Goal: Task Accomplishment & Management: Use online tool/utility

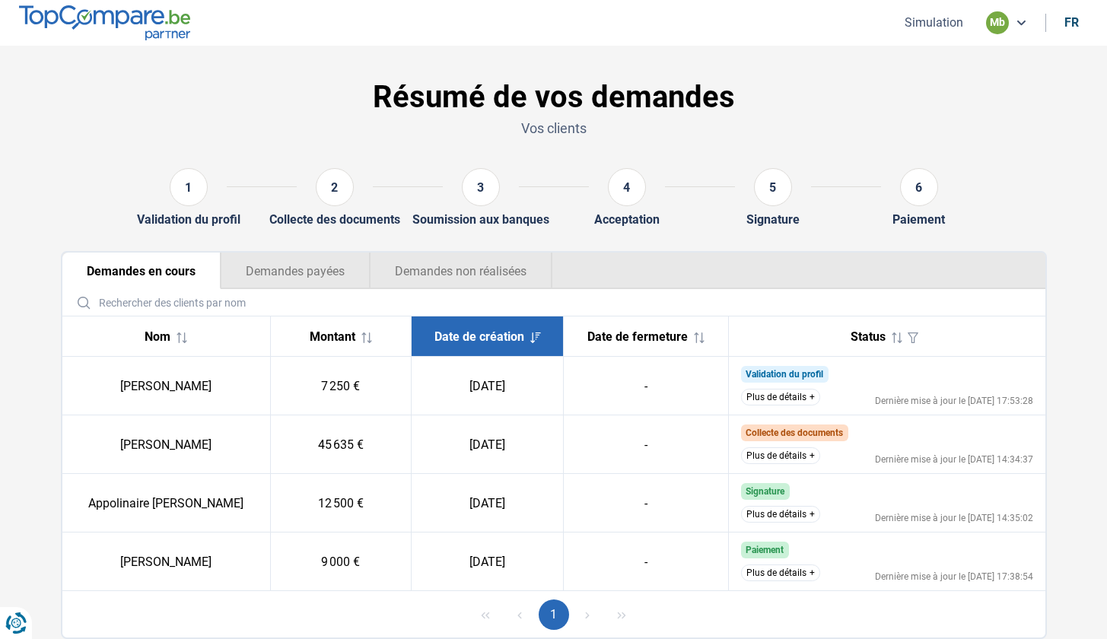
click at [935, 32] on ul "Simulation mb fr" at bounding box center [989, 22] width 197 height 23
click at [924, 16] on button "Simulation" at bounding box center [934, 22] width 68 height 16
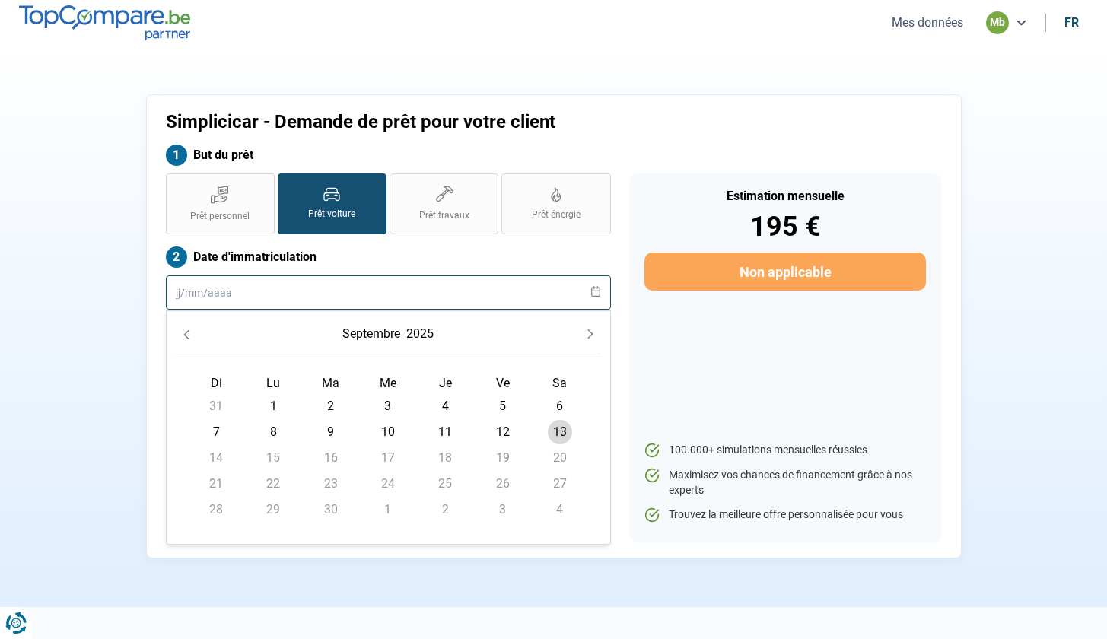
click at [269, 302] on input "text" at bounding box center [388, 292] width 445 height 34
type input "22499"
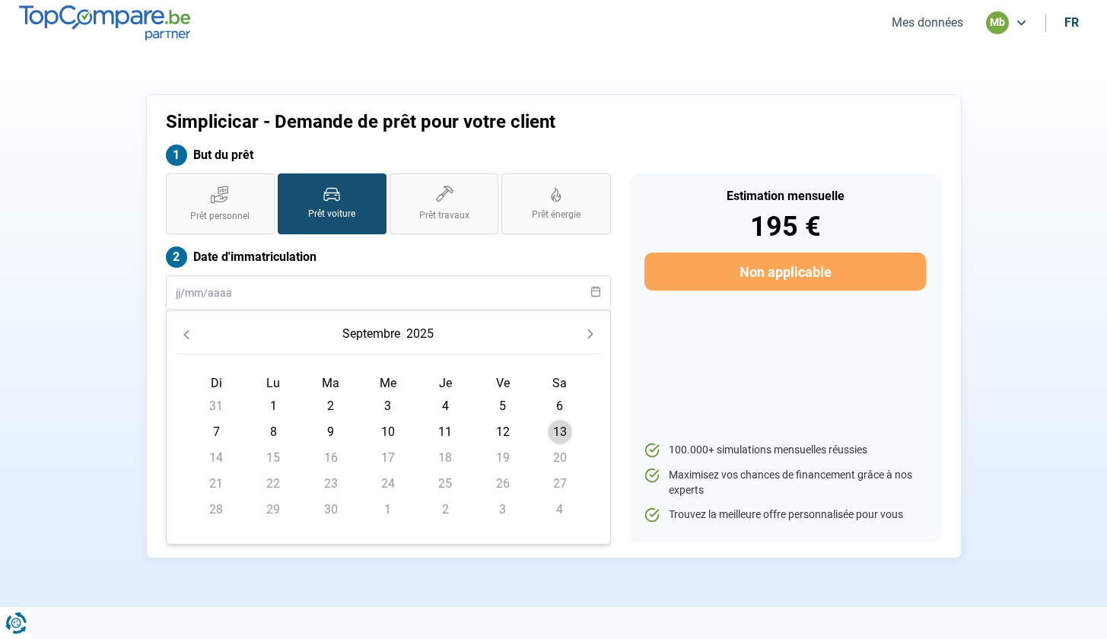
click at [340, 255] on label "Date d'immatriculation" at bounding box center [388, 257] width 445 height 21
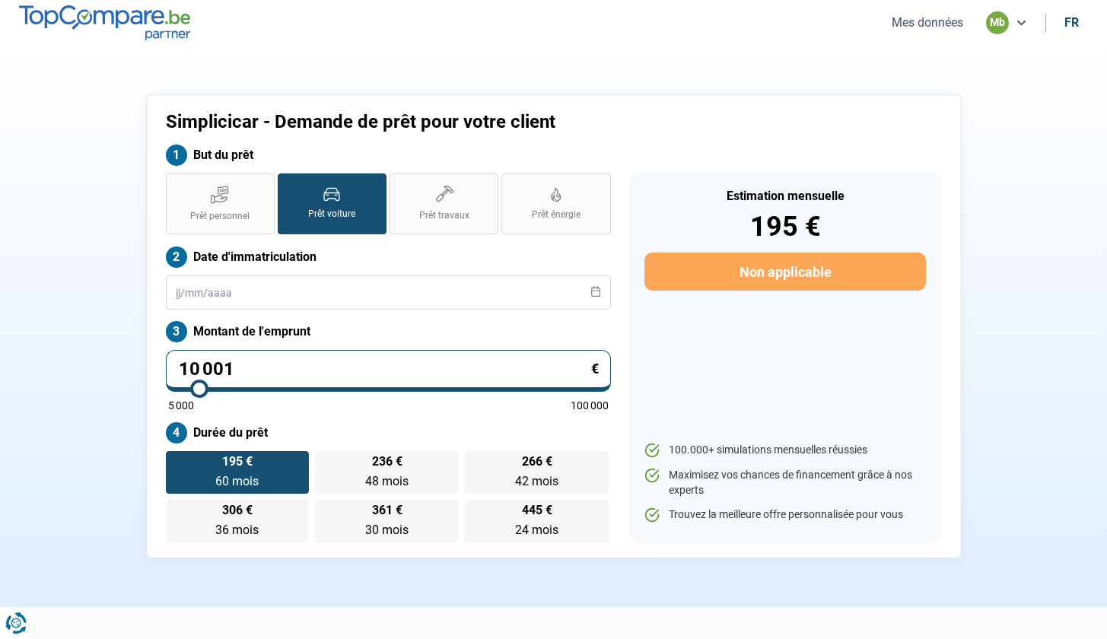
click at [250, 369] on input "10 001" at bounding box center [388, 371] width 445 height 42
click at [243, 273] on div "Date d'immatriculation" at bounding box center [388, 278] width 445 height 63
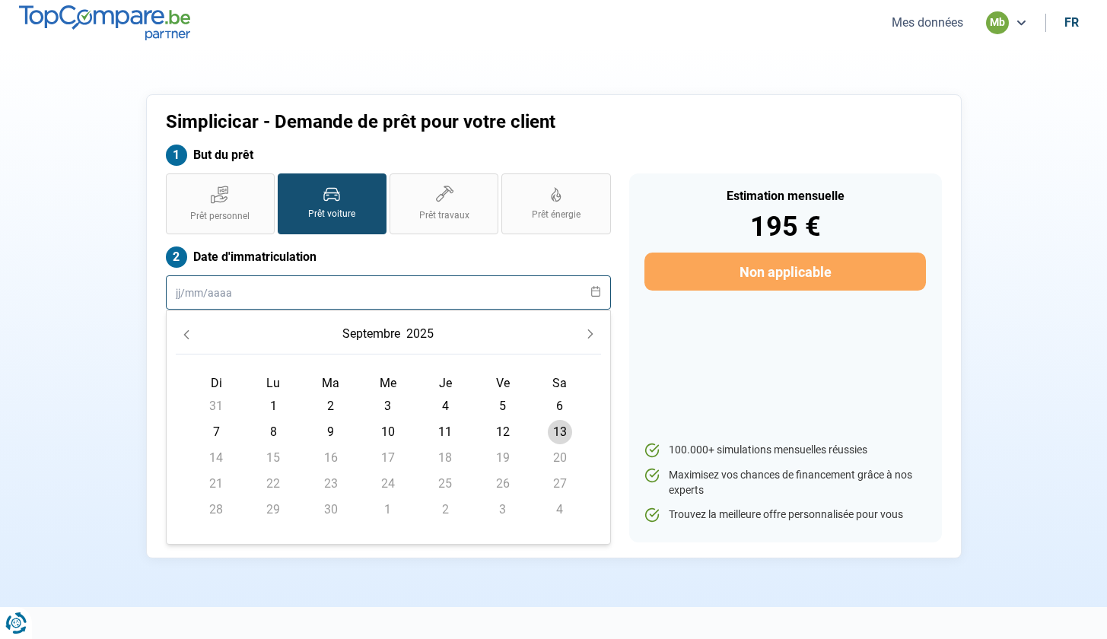
click at [242, 285] on input "text" at bounding box center [388, 292] width 445 height 34
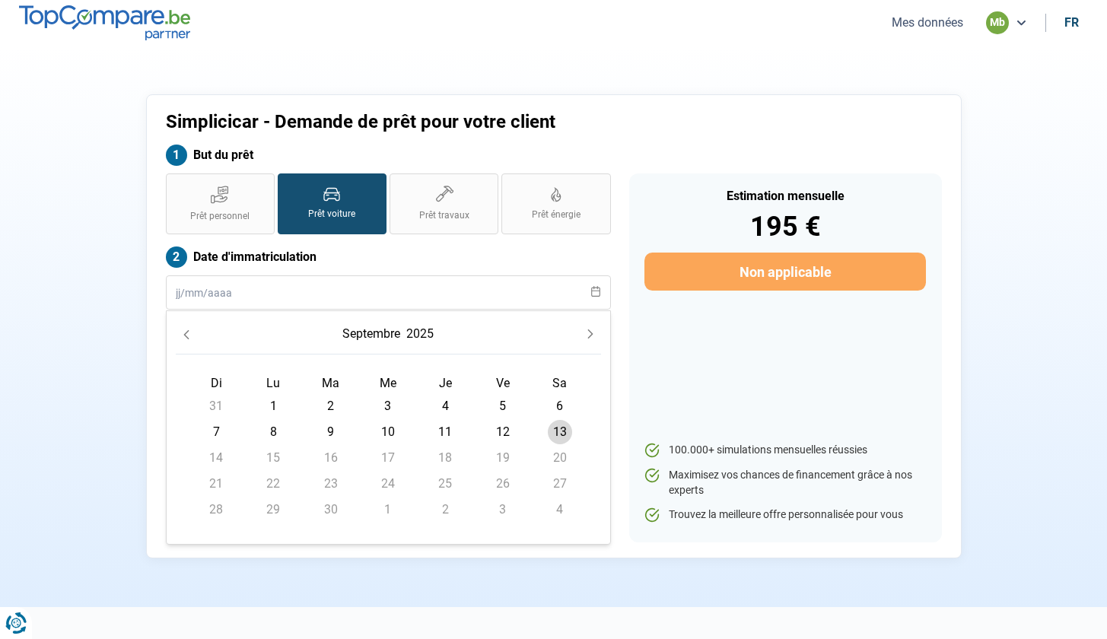
click at [587, 335] on icon "Next Month" at bounding box center [590, 334] width 11 height 11
click at [205, 333] on div "[DATE]" at bounding box center [388, 337] width 425 height 34
click at [189, 334] on icon "Previous Month" at bounding box center [186, 335] width 11 height 11
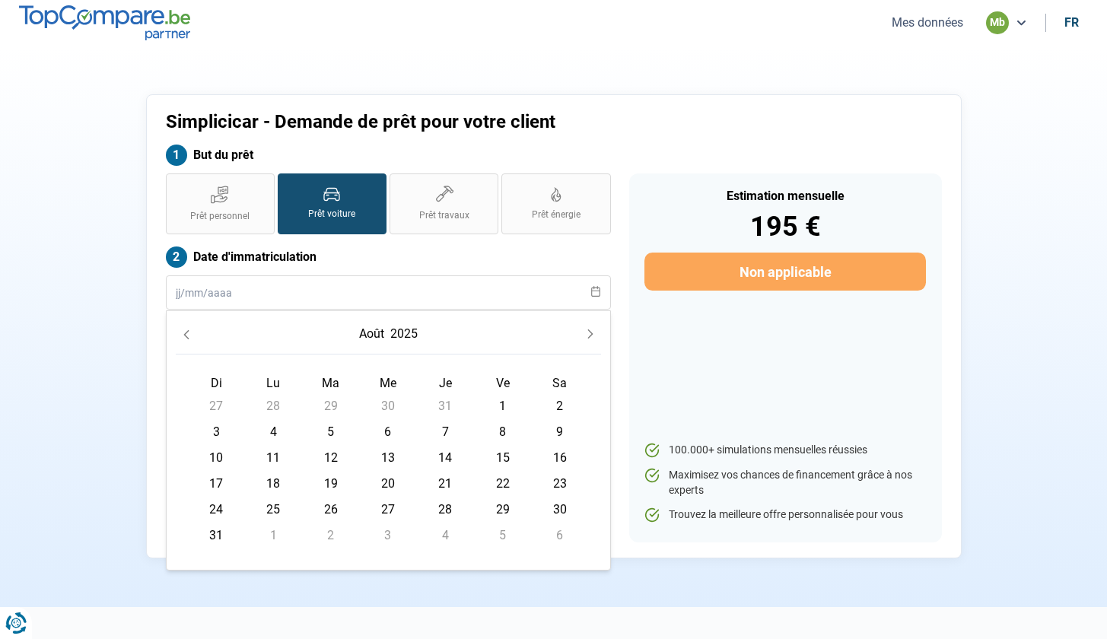
click at [190, 333] on icon "Previous Month" at bounding box center [186, 335] width 11 height 11
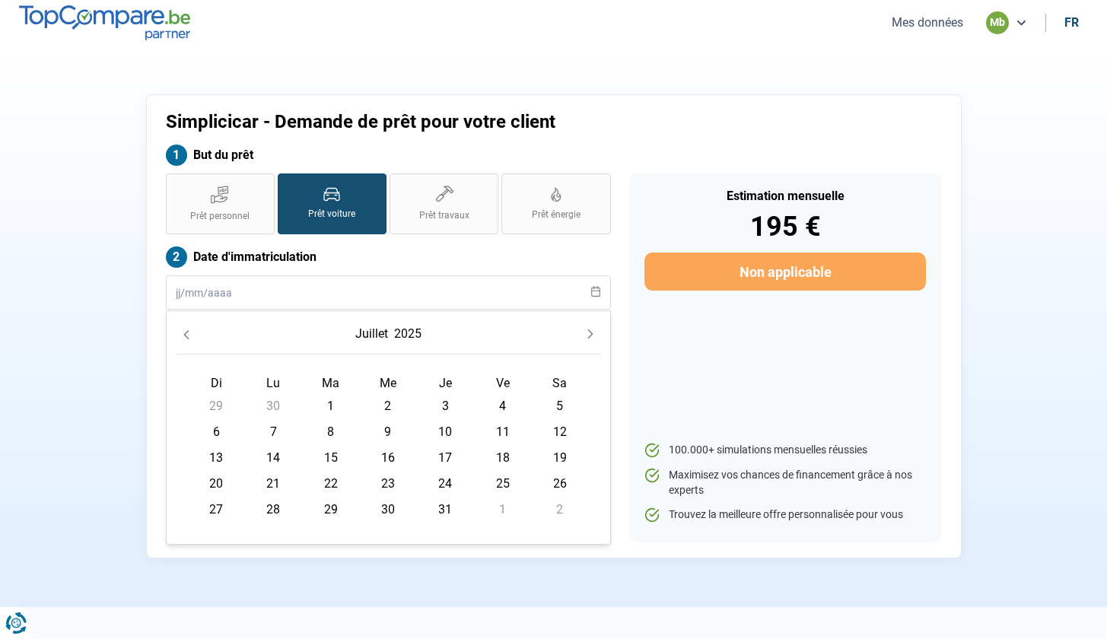
click at [190, 333] on icon "Previous Month" at bounding box center [186, 335] width 11 height 11
click at [191, 333] on icon "Previous Month" at bounding box center [186, 335] width 11 height 11
click at [441, 403] on span "1" at bounding box center [445, 406] width 24 height 24
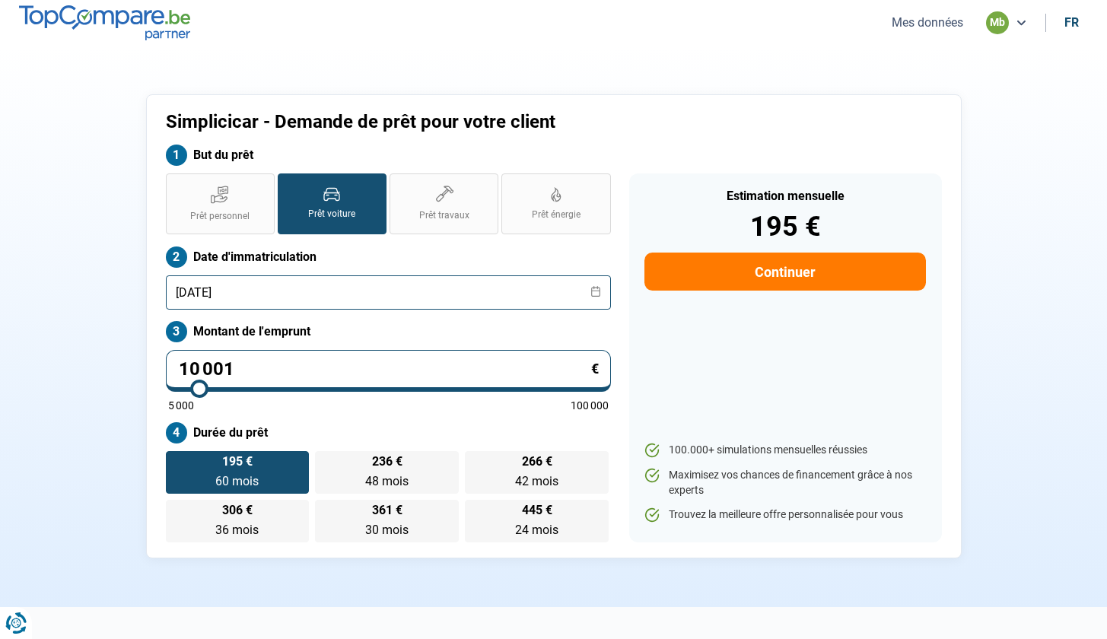
type input "[DATE]"
click at [262, 357] on input "10 001" at bounding box center [388, 371] width 445 height 42
click at [263, 360] on input "10 001" at bounding box center [388, 371] width 445 height 42
type input "1 000"
type input "5000"
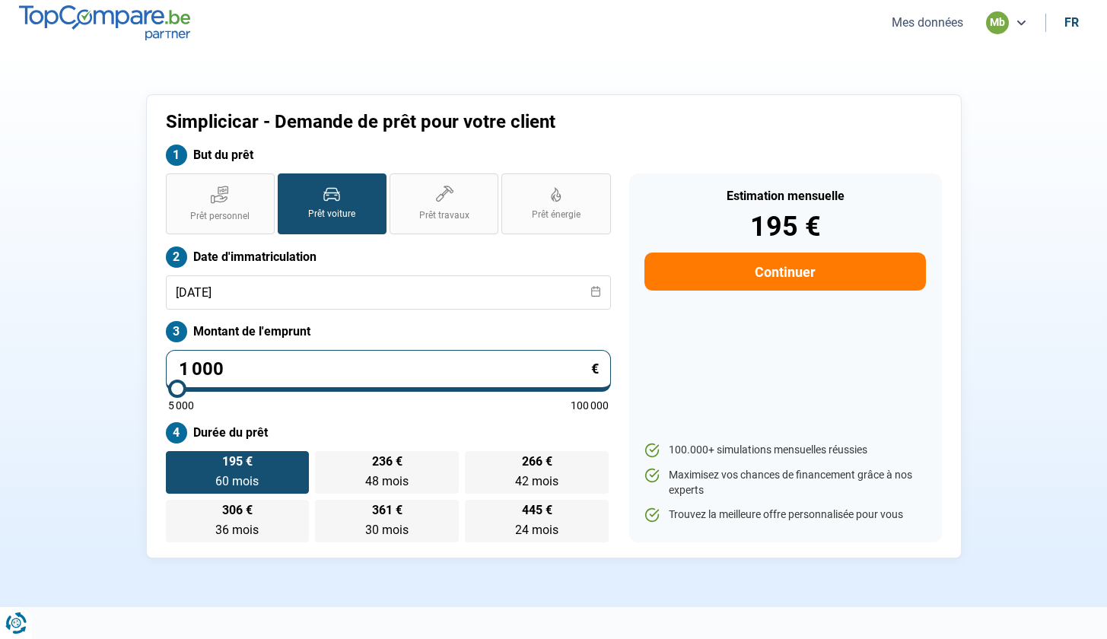
type input "100"
type input "5000"
type input "10"
type input "5000"
type input "1"
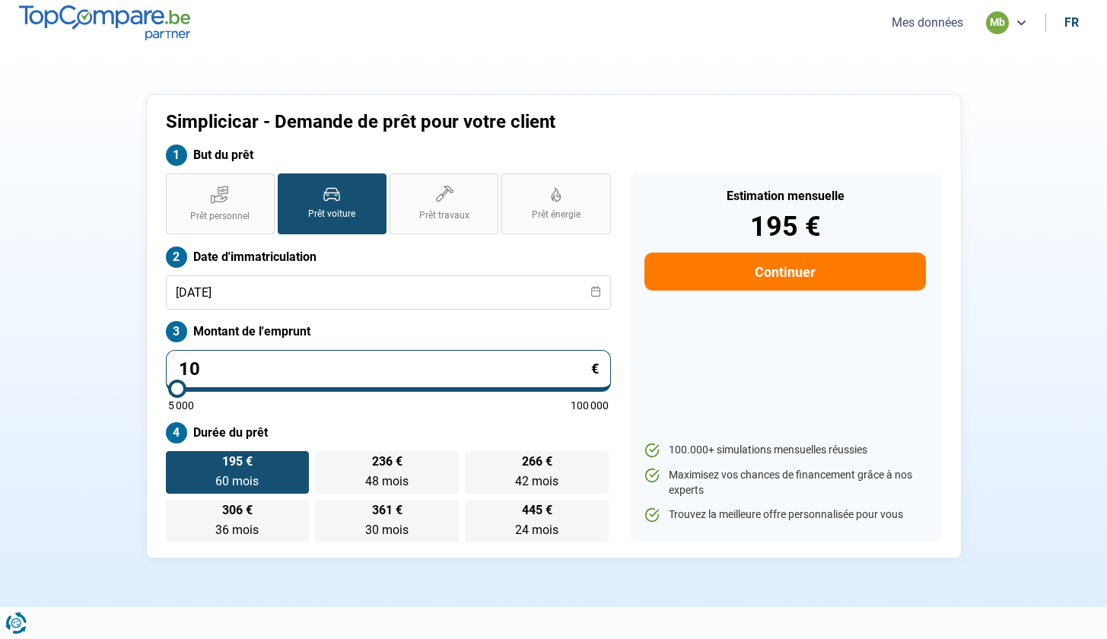
type input "5000"
type input "0"
type input "5000"
type input "2"
type input "5000"
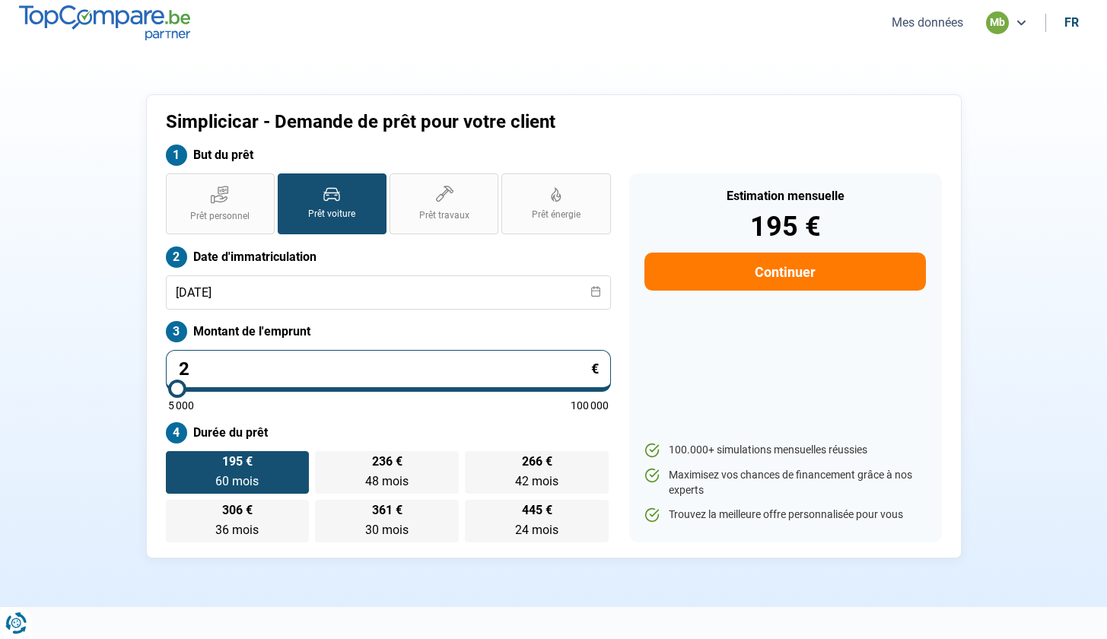
type input "22"
type input "5000"
type input "224"
type input "5000"
type input "2 249"
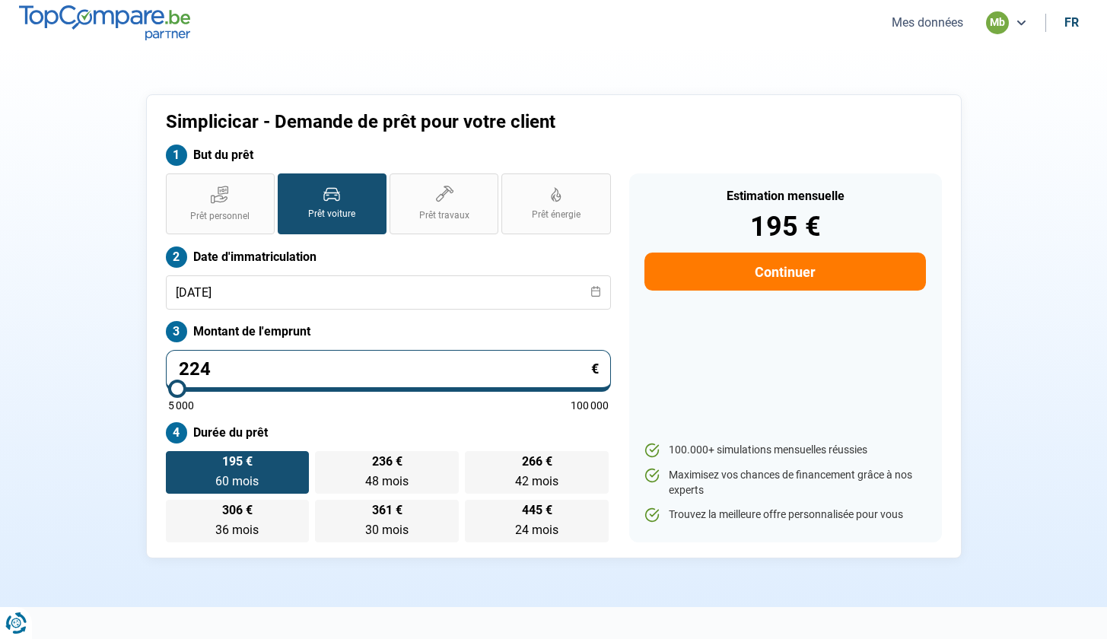
type input "5000"
type input "22 499"
type input "22500"
type input "224 999"
type input "100000"
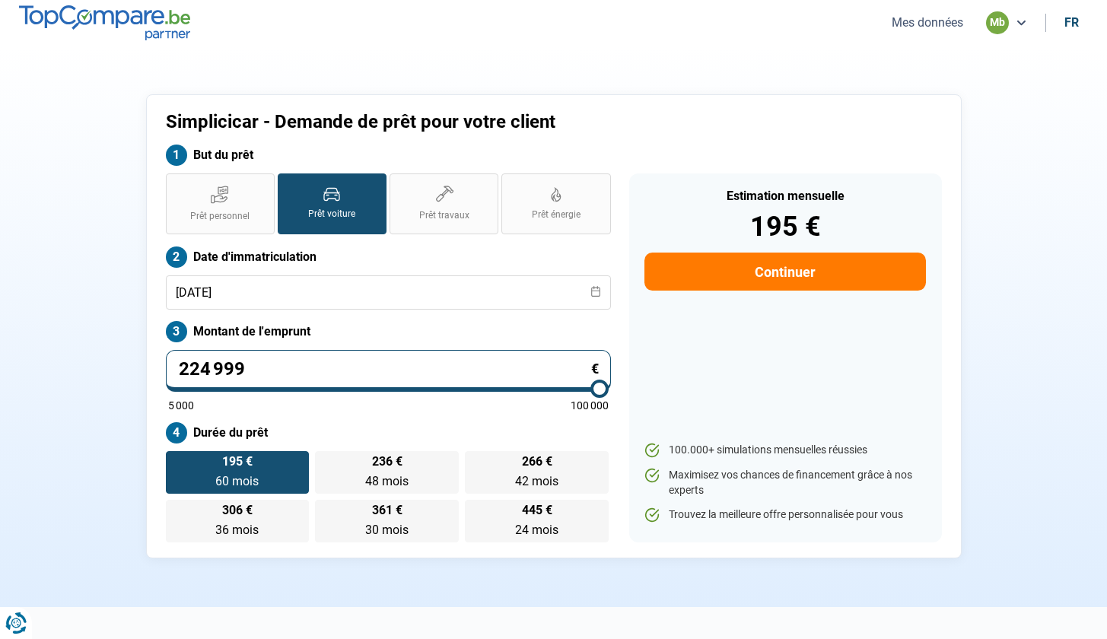
type input "22 499"
type input "22500"
click at [349, 427] on label "Durée du prêt" at bounding box center [388, 432] width 445 height 21
click at [205, 367] on input "22 499" at bounding box center [388, 371] width 445 height 42
type input "2 499"
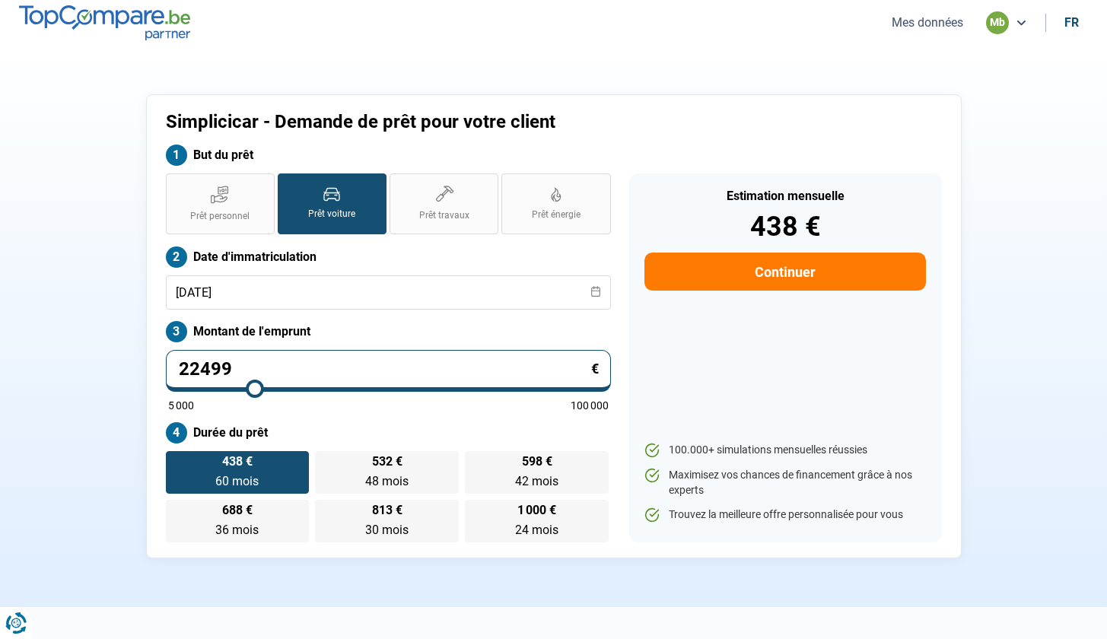
type input "5000"
type input "249"
type input "5000"
type input "24"
type input "5000"
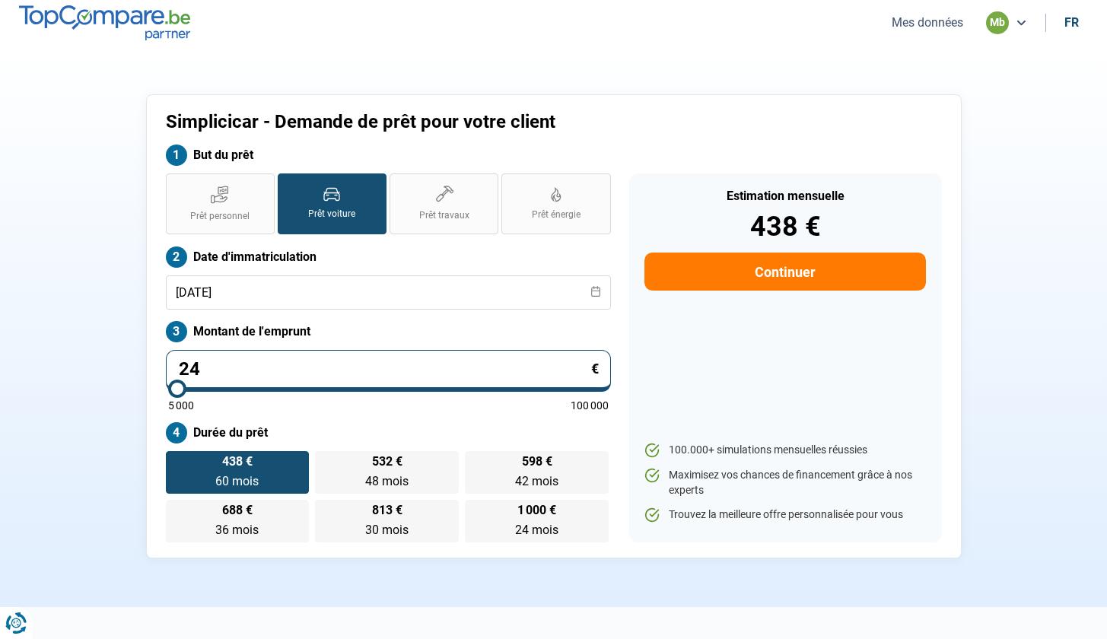
type input "2"
type input "5000"
type input "0"
type input "5000"
type input "1"
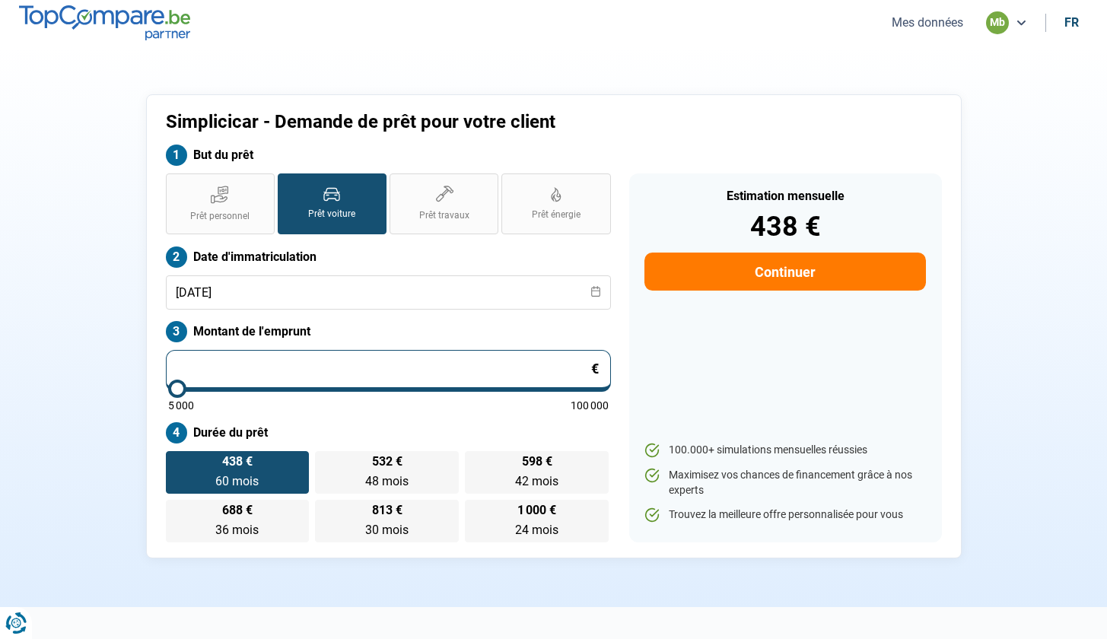
type input "5000"
type input "17"
type input "5000"
type input "170"
type input "5000"
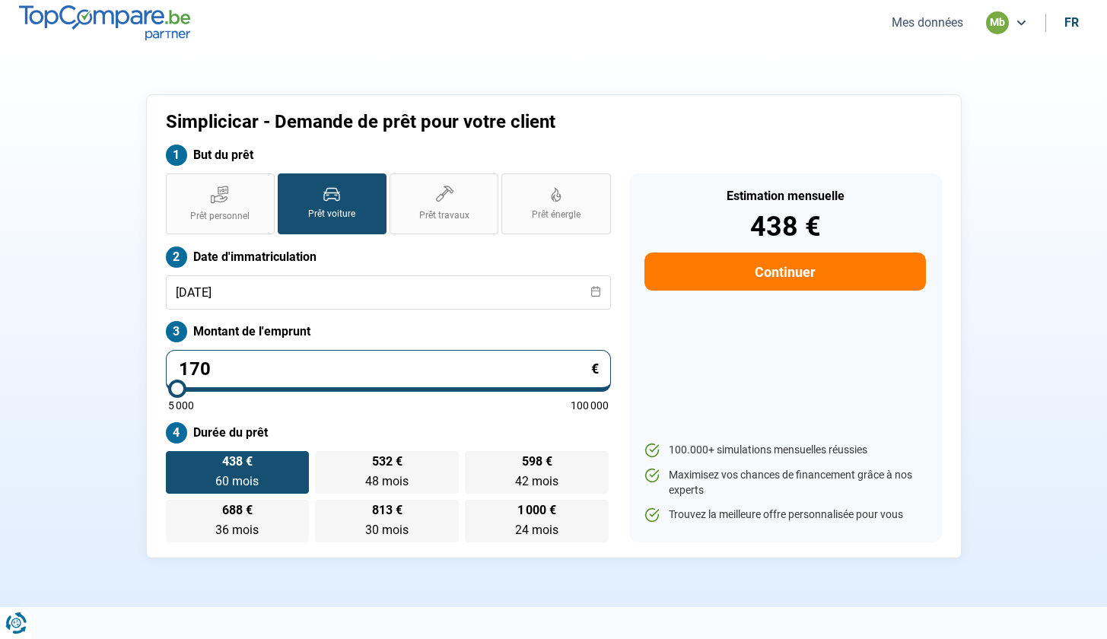
type input "17"
type input "5000"
type input "174"
type input "5000"
type input "1 749"
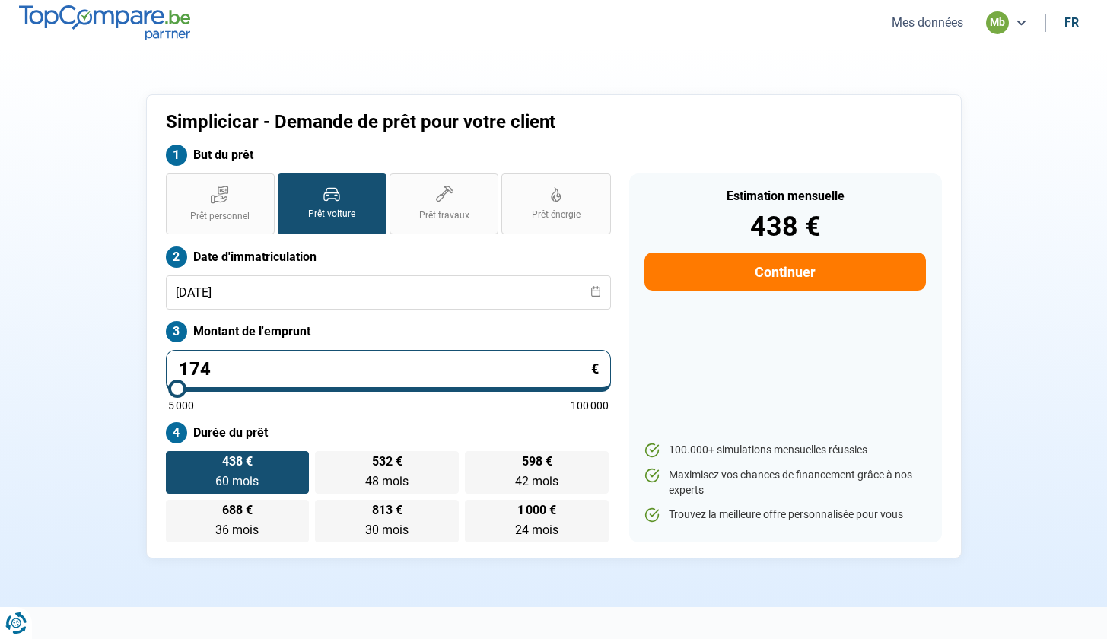
type input "5000"
type input "17 499"
type input "17500"
click at [314, 431] on label "Durée du prêt" at bounding box center [388, 432] width 445 height 21
click at [248, 365] on input "17 499" at bounding box center [388, 371] width 445 height 42
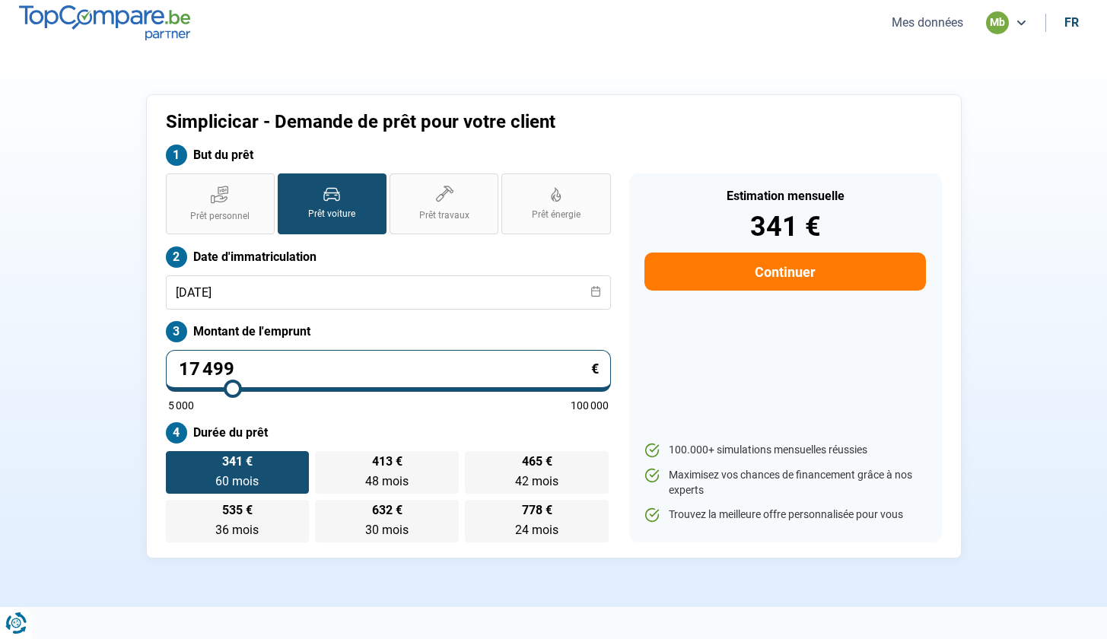
type input "1 749"
type input "5000"
type input "174"
type input "5000"
type input "17"
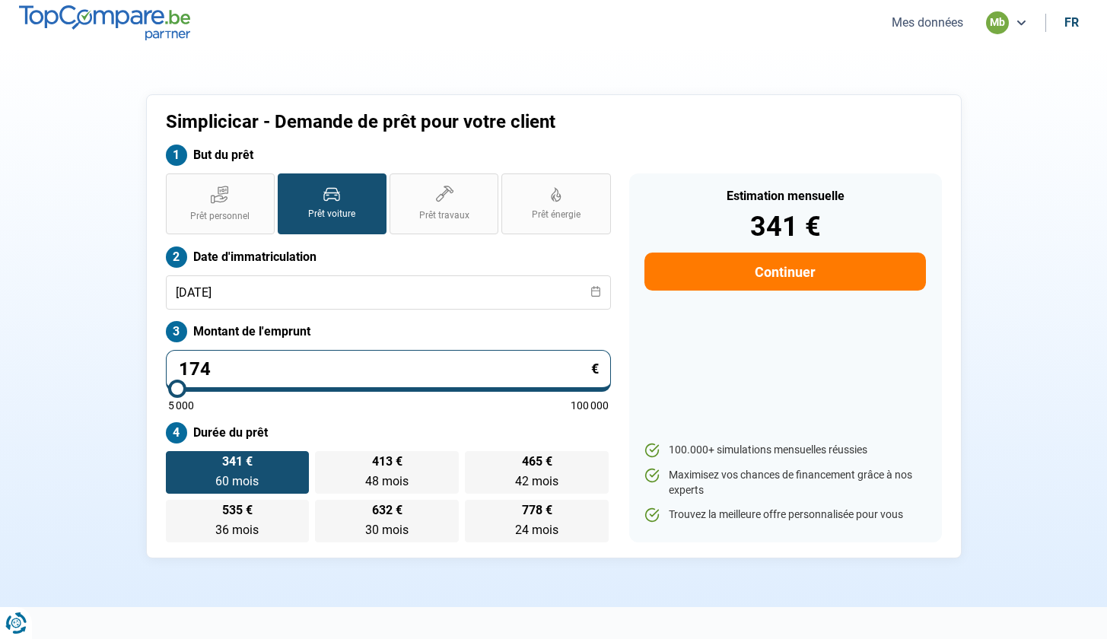
type input "5000"
type input "1"
type input "5000"
type input "0"
type input "5000"
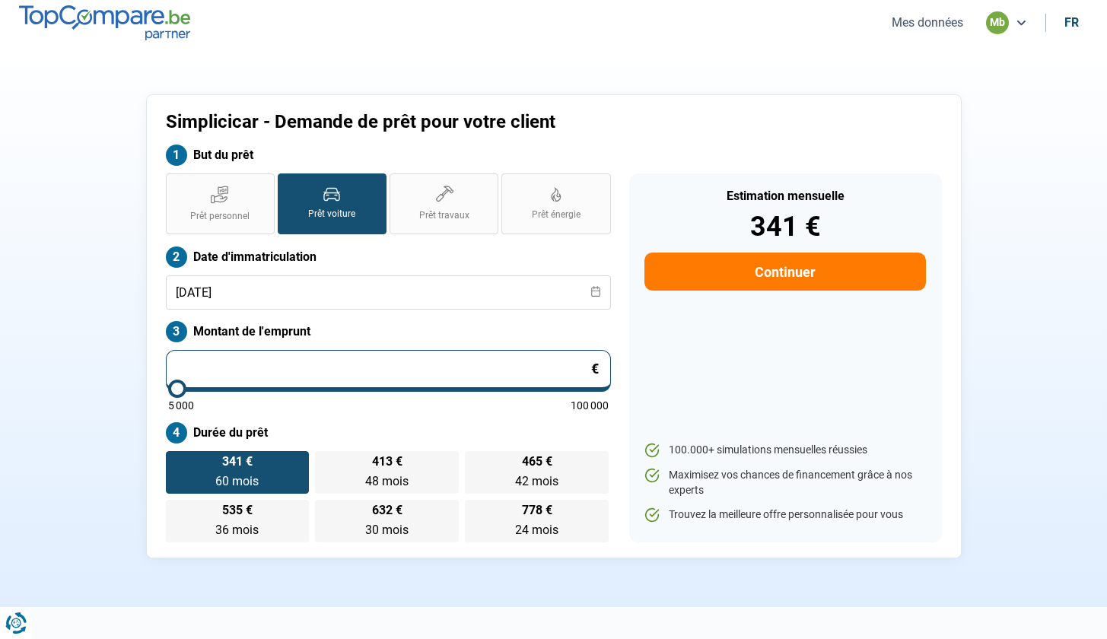
type input "5 000"
type input "5000"
radio input "true"
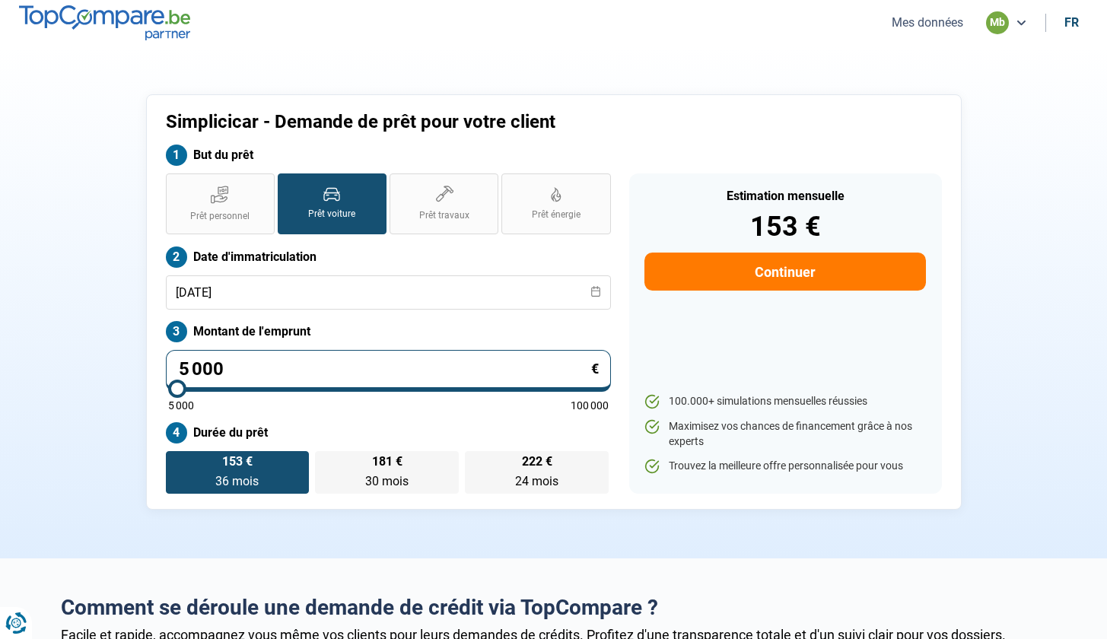
click at [245, 366] on input "5 000" at bounding box center [388, 371] width 445 height 42
type input "500"
type input "5000"
type input "50"
type input "5000"
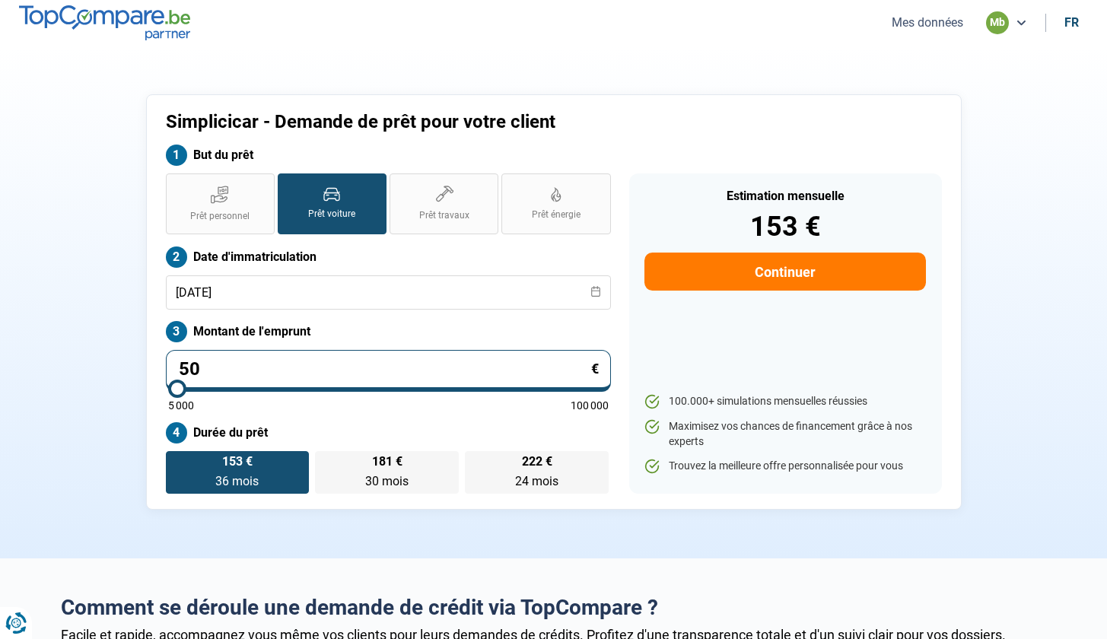
type input "5"
type input "5000"
type input "0"
type input "5000"
type input "1"
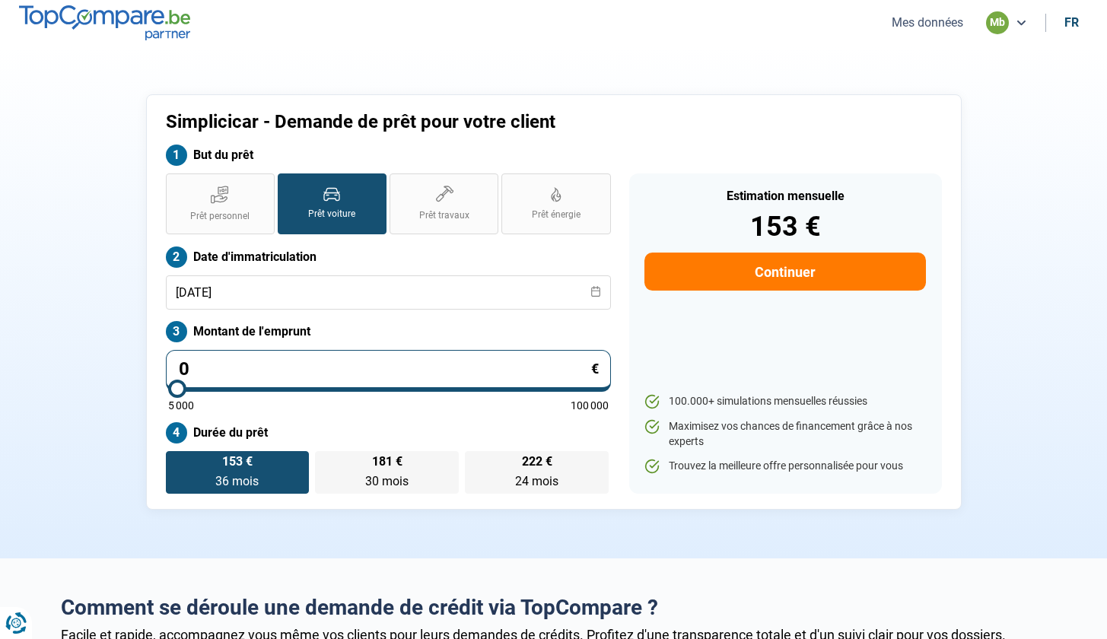
type input "5000"
type input "15"
type input "5000"
type input "154"
type input "5000"
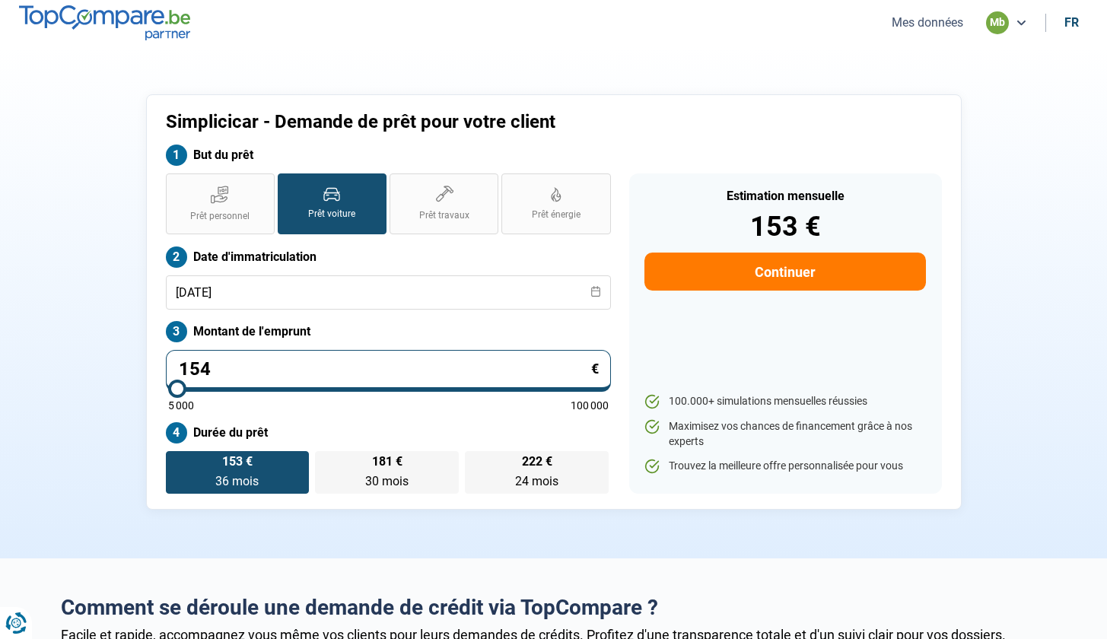
type input "1 549"
type input "5000"
type input "15 499"
type input "15500"
radio input "false"
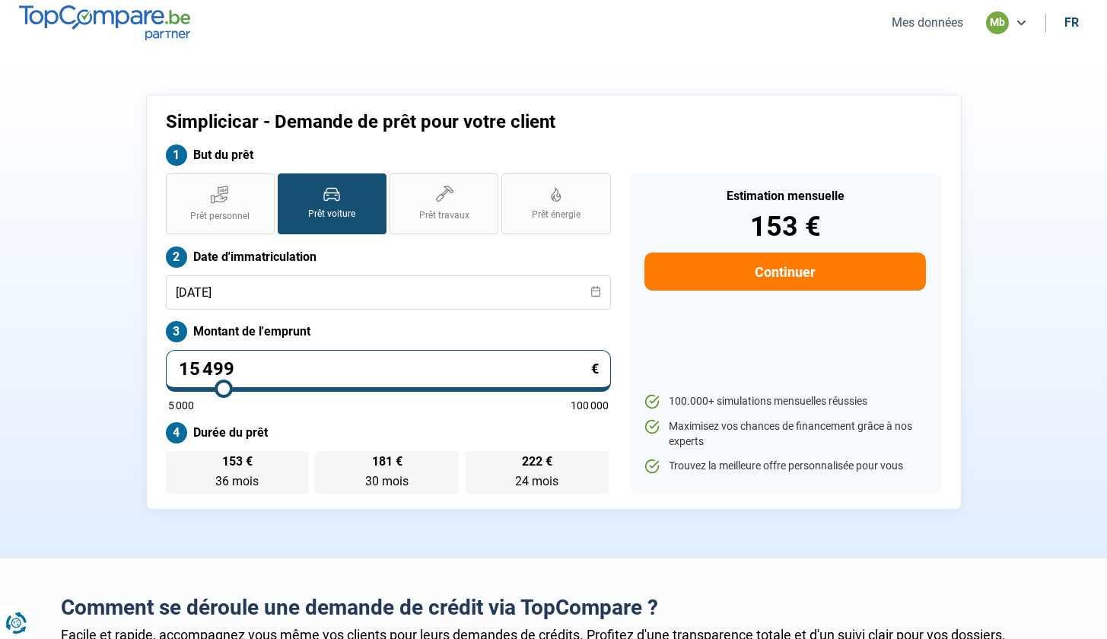
click at [349, 334] on label "Montant de l'emprunt" at bounding box center [388, 331] width 445 height 21
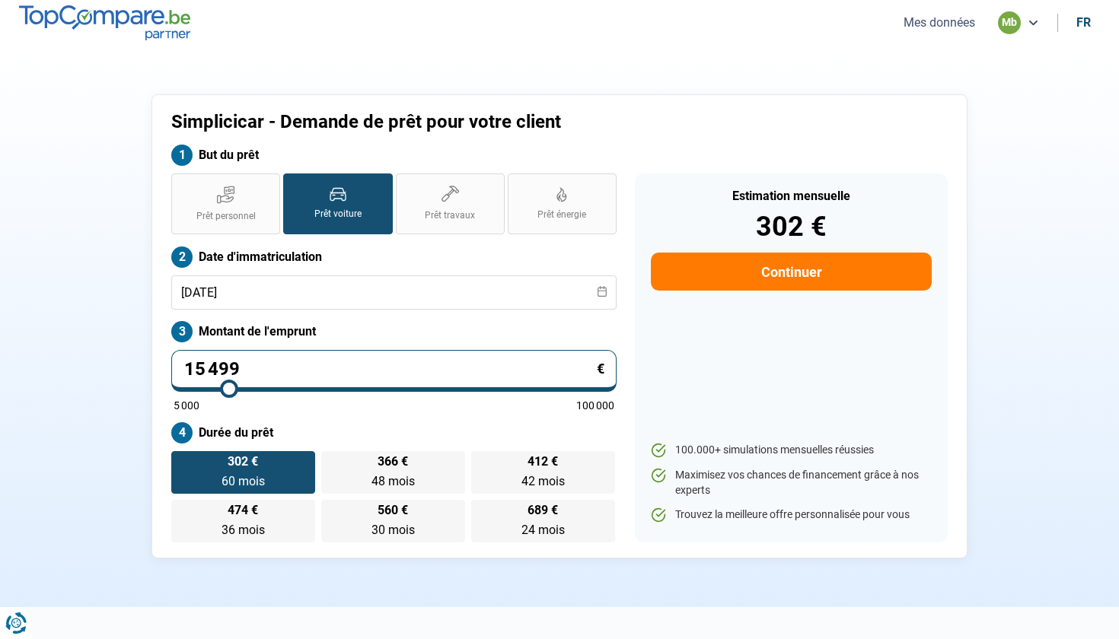
click at [263, 472] on label "302 € 60 mois 60 mois" at bounding box center [243, 472] width 144 height 43
click at [181, 461] on input "302 € 60 mois 60 mois" at bounding box center [176, 456] width 10 height 10
